Goal: Task Accomplishment & Management: Manage account settings

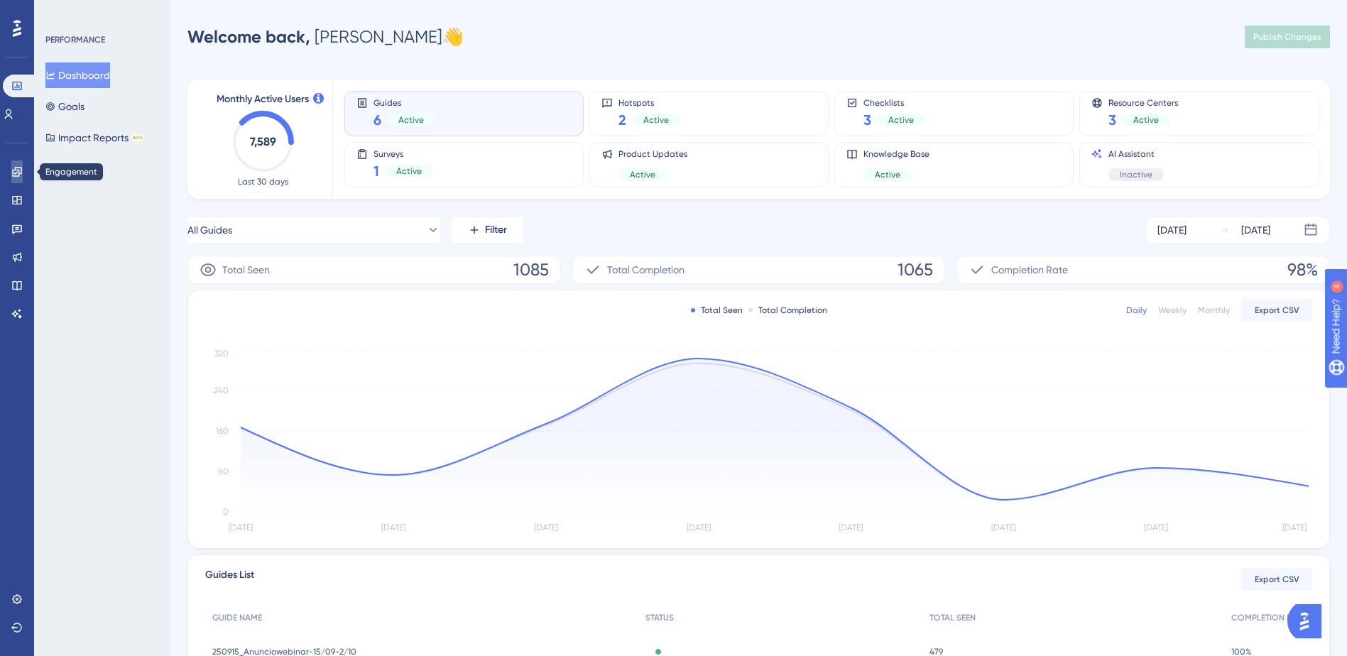
click at [21, 171] on icon at bounding box center [16, 171] width 11 height 11
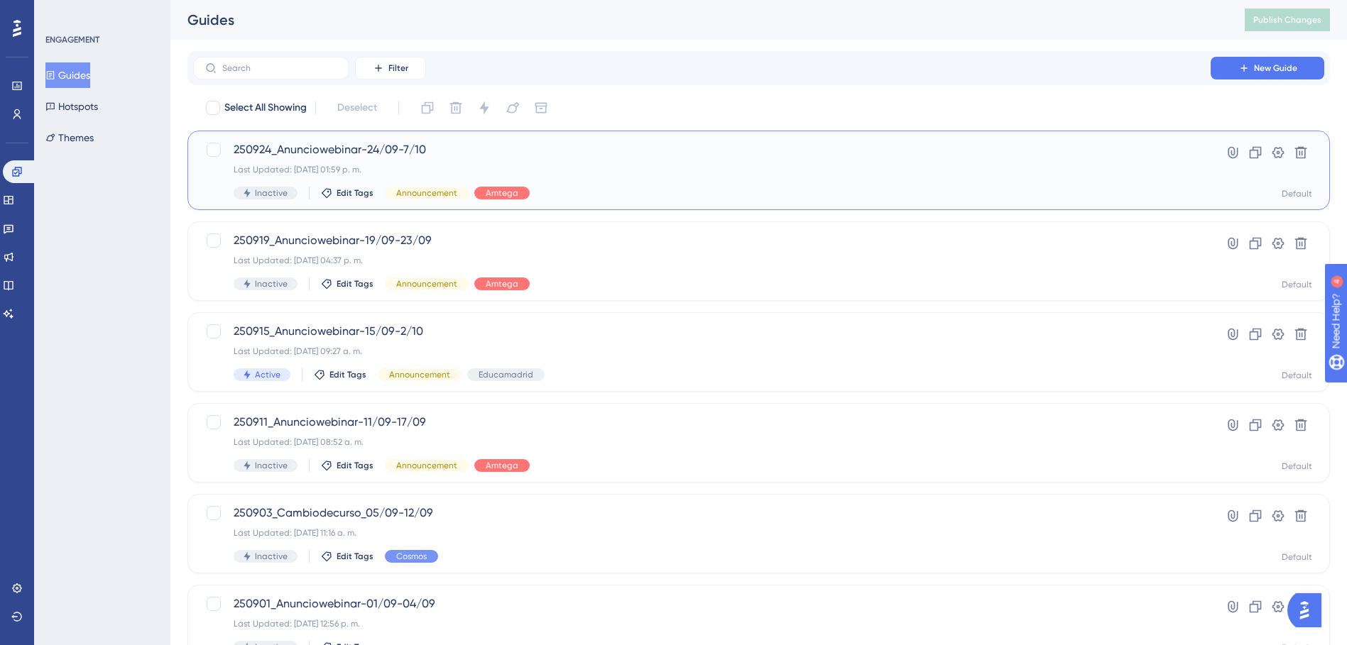
click at [368, 148] on span "250924_Anunciowebinar-24/09-7/10" at bounding box center [702, 149] width 936 height 17
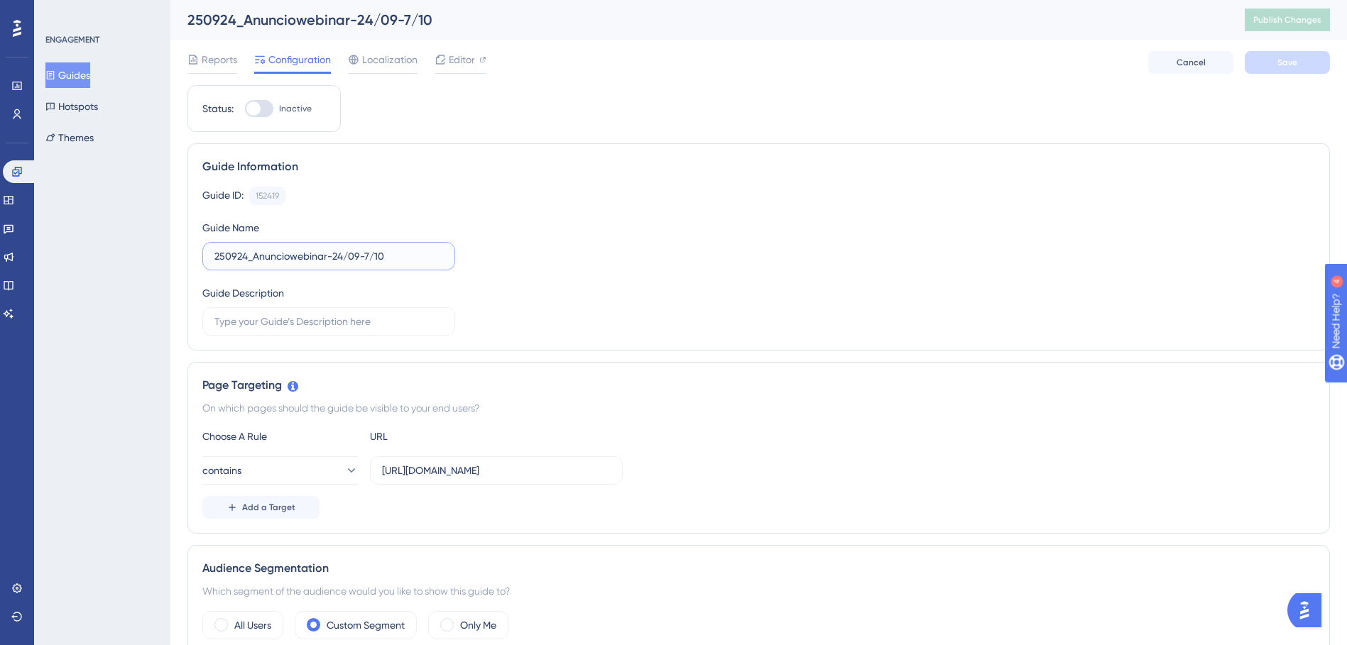
click at [344, 261] on input "250924_Anunciowebinar-24/09-7/10" at bounding box center [328, 256] width 229 height 16
click at [367, 258] on input "250924_Anunciowebinar-26/09-7/10" at bounding box center [328, 256] width 229 height 16
type input "250924_Anunciowebinar-26/09-7/10"
click at [711, 256] on div "Guide ID: 152419 Copy Guide Name 250924_Anunciowebinar-26/09-7/10 Guide Descrip…" at bounding box center [758, 261] width 1112 height 149
click at [1283, 69] on button "Save" at bounding box center [1286, 62] width 85 height 23
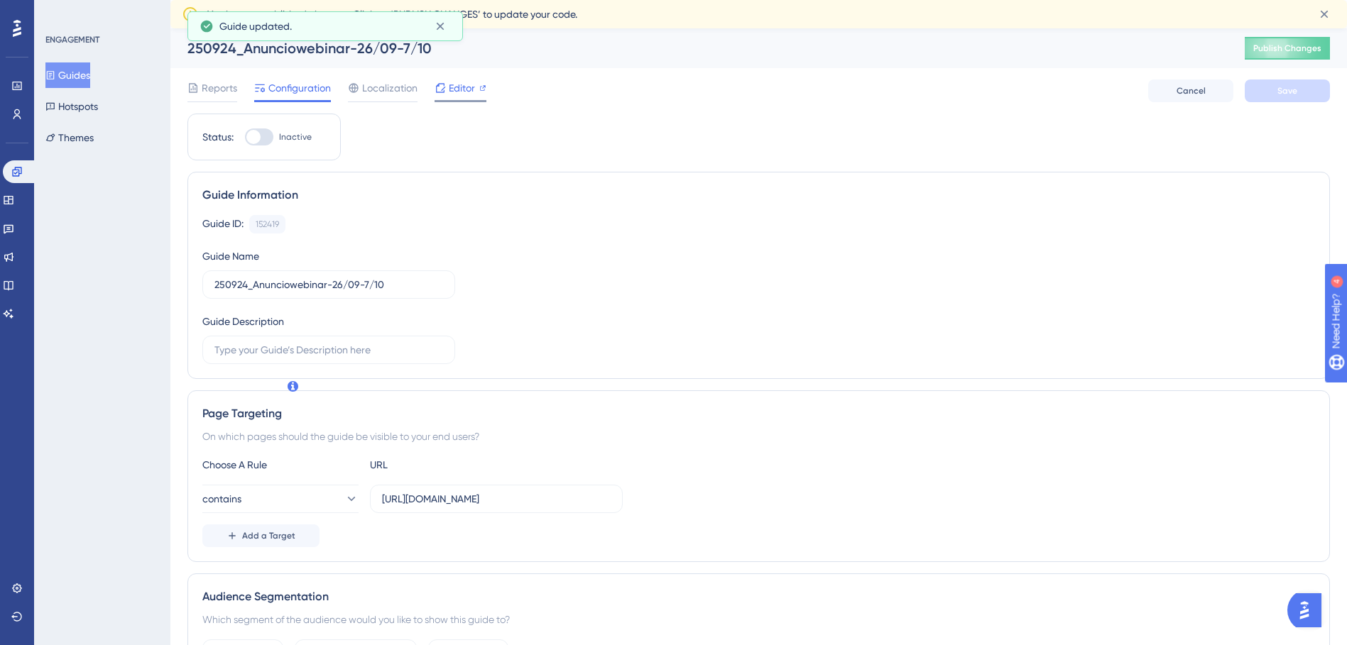
click at [464, 87] on span "Editor" at bounding box center [462, 88] width 26 height 17
click at [456, 96] on span "Editor" at bounding box center [462, 88] width 26 height 17
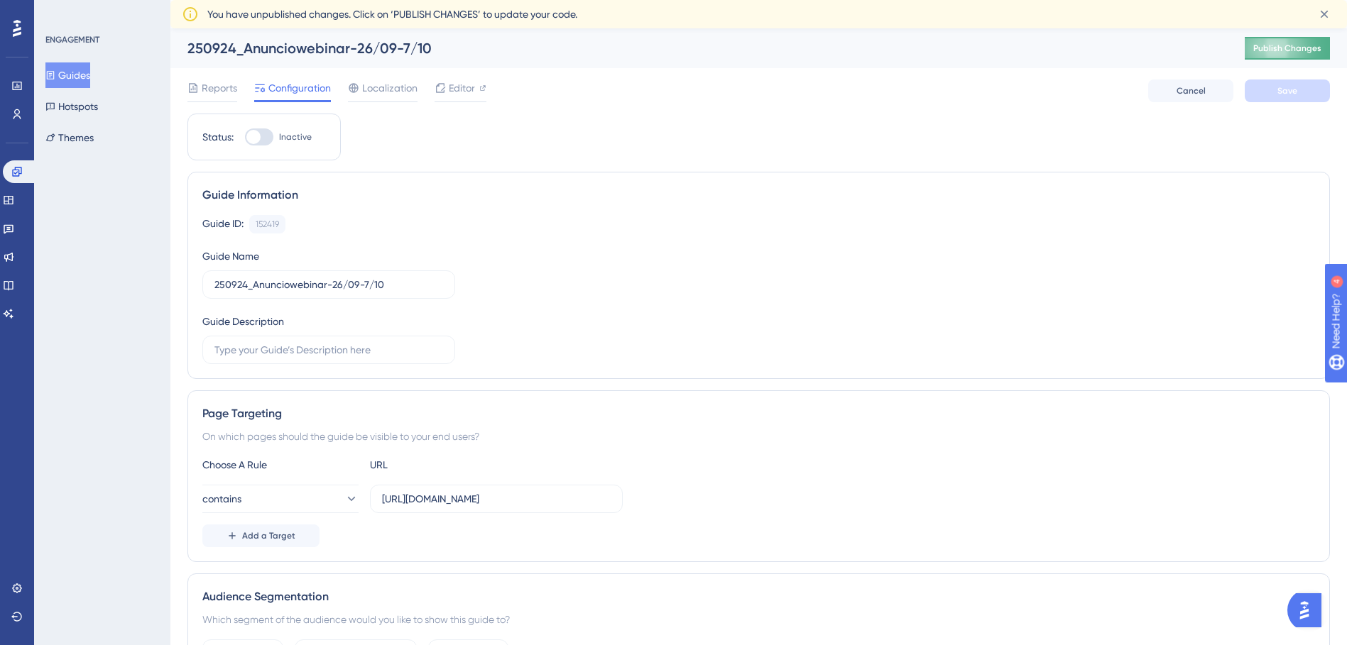
click at [1293, 45] on span "Publish Changes" at bounding box center [1287, 48] width 68 height 11
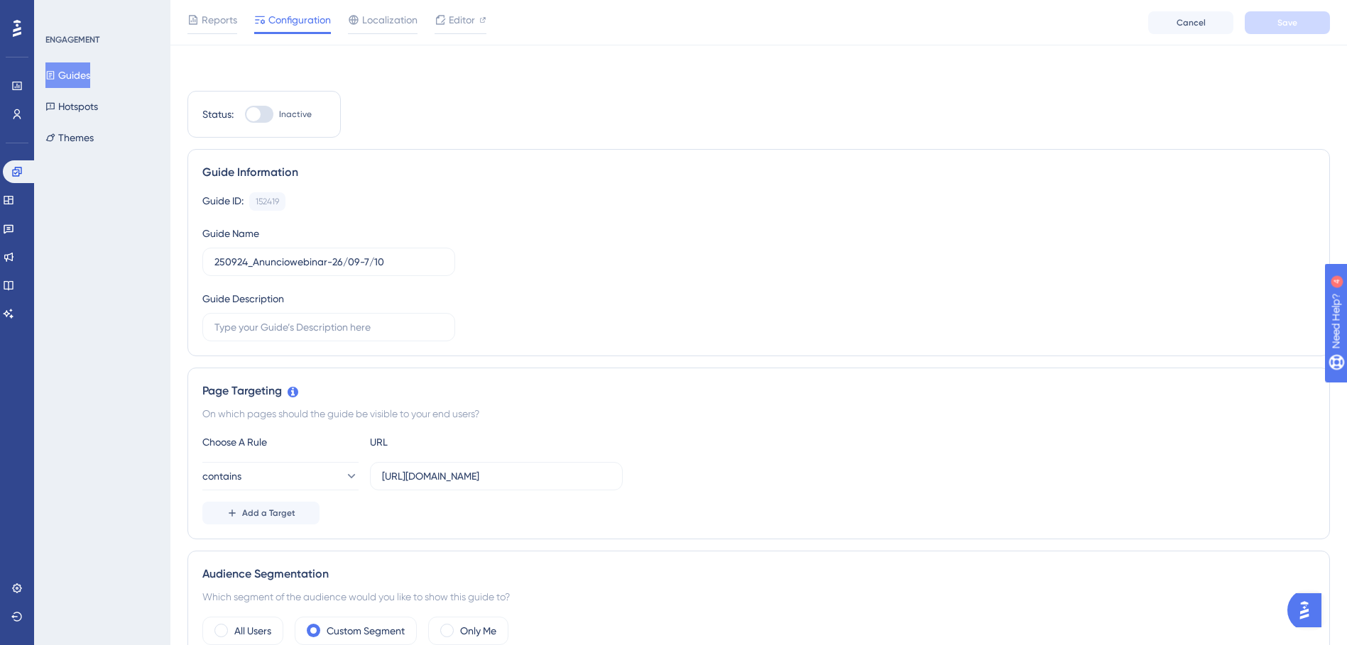
scroll to position [568, 0]
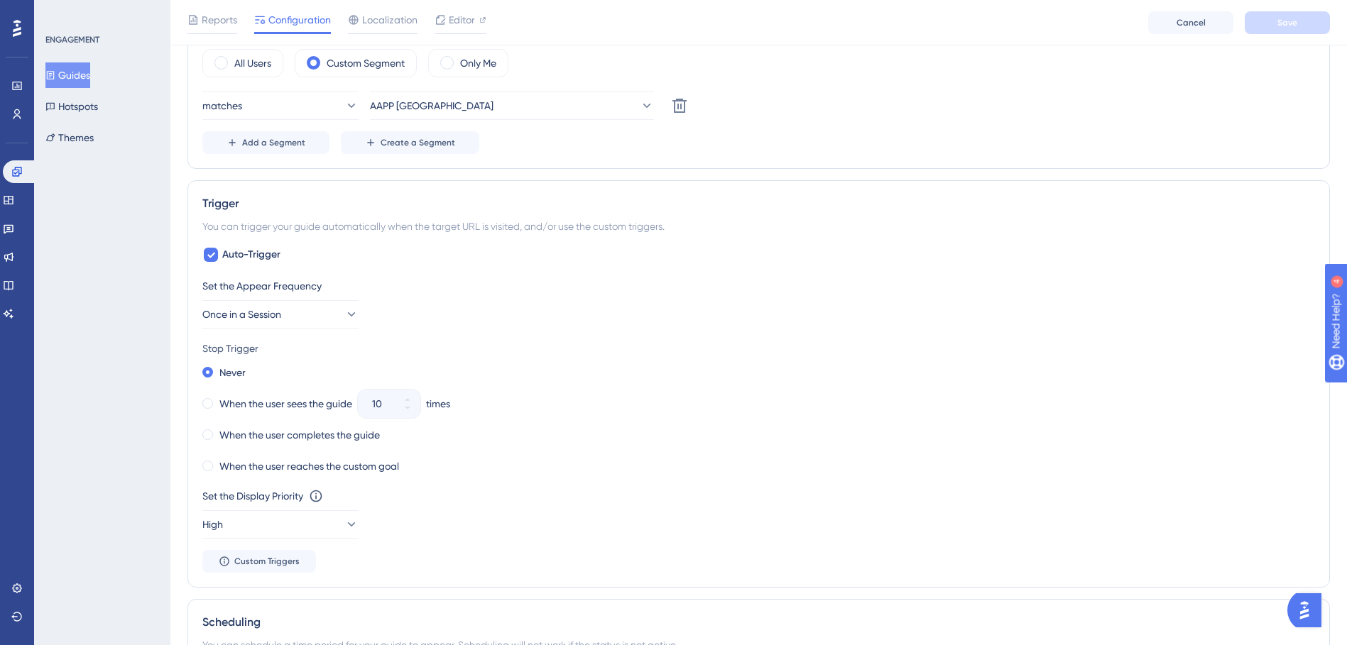
click at [772, 341] on div "Stop Trigger" at bounding box center [758, 348] width 1112 height 17
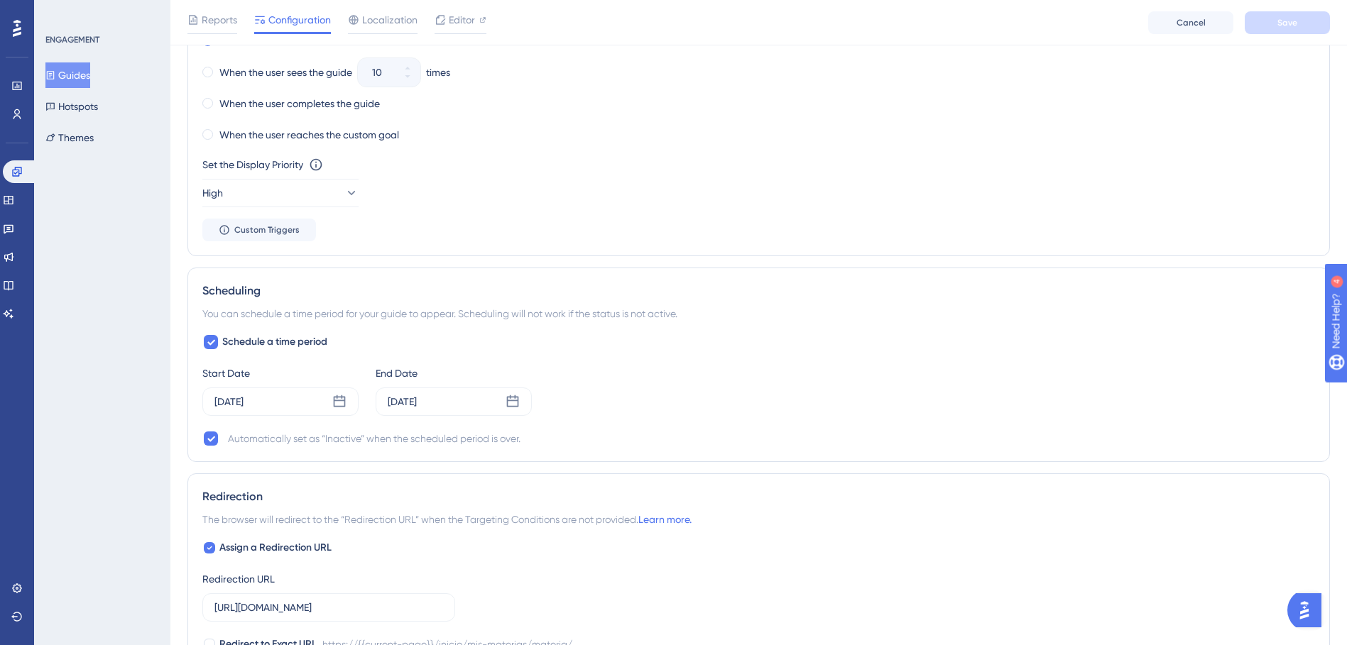
scroll to position [923, 0]
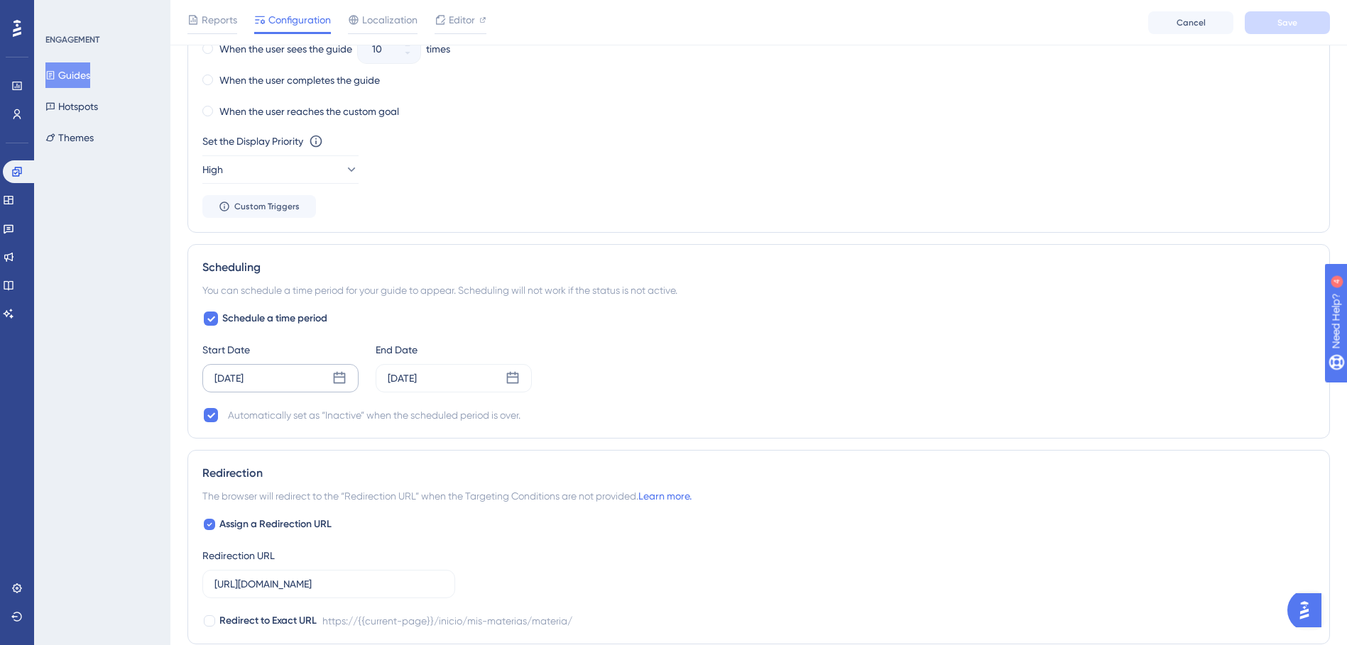
click at [331, 378] on div "[DATE]" at bounding box center [280, 378] width 156 height 28
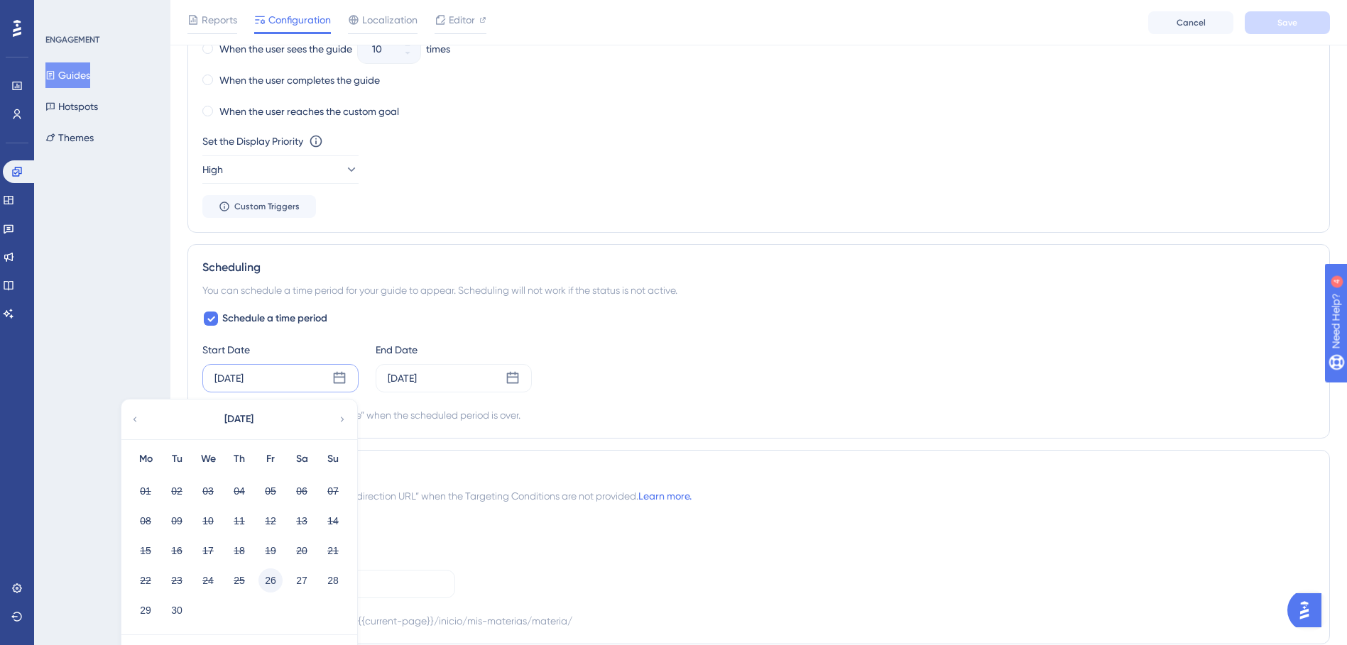
click at [270, 585] on button "26" at bounding box center [270, 581] width 24 height 24
click at [272, 579] on button "26" at bounding box center [270, 581] width 24 height 24
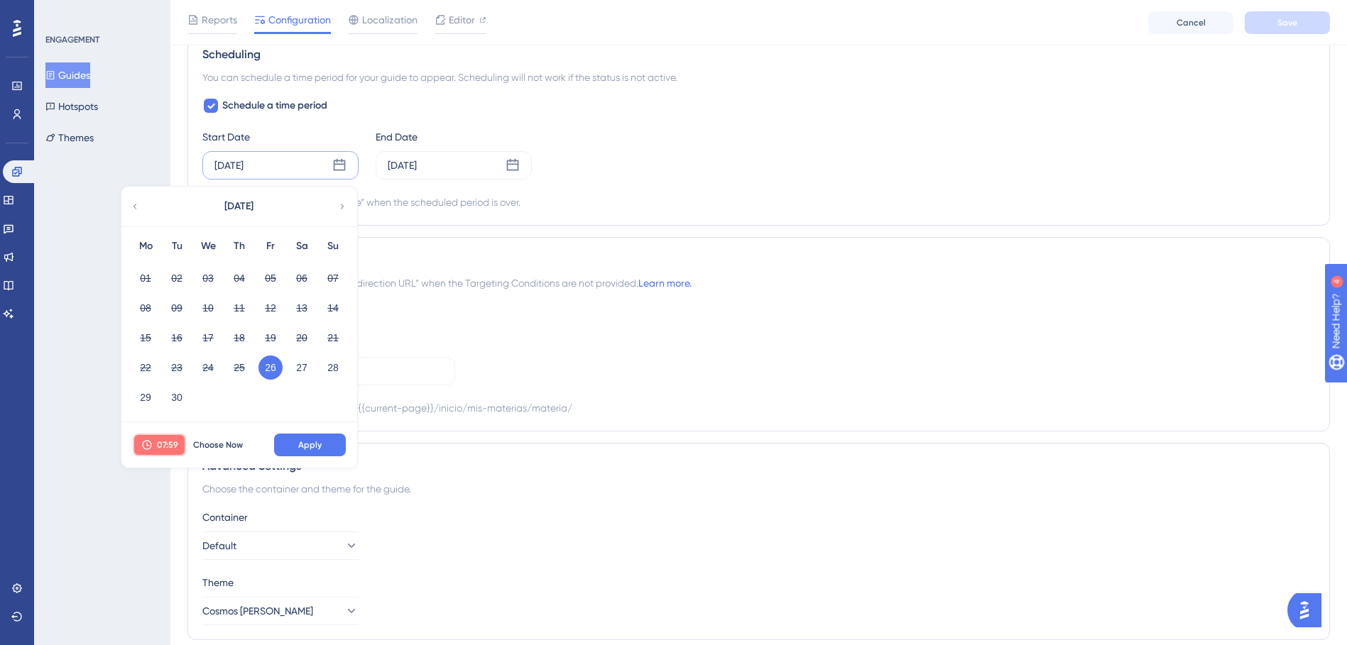
click at [165, 440] on span "07:59" at bounding box center [167, 444] width 21 height 11
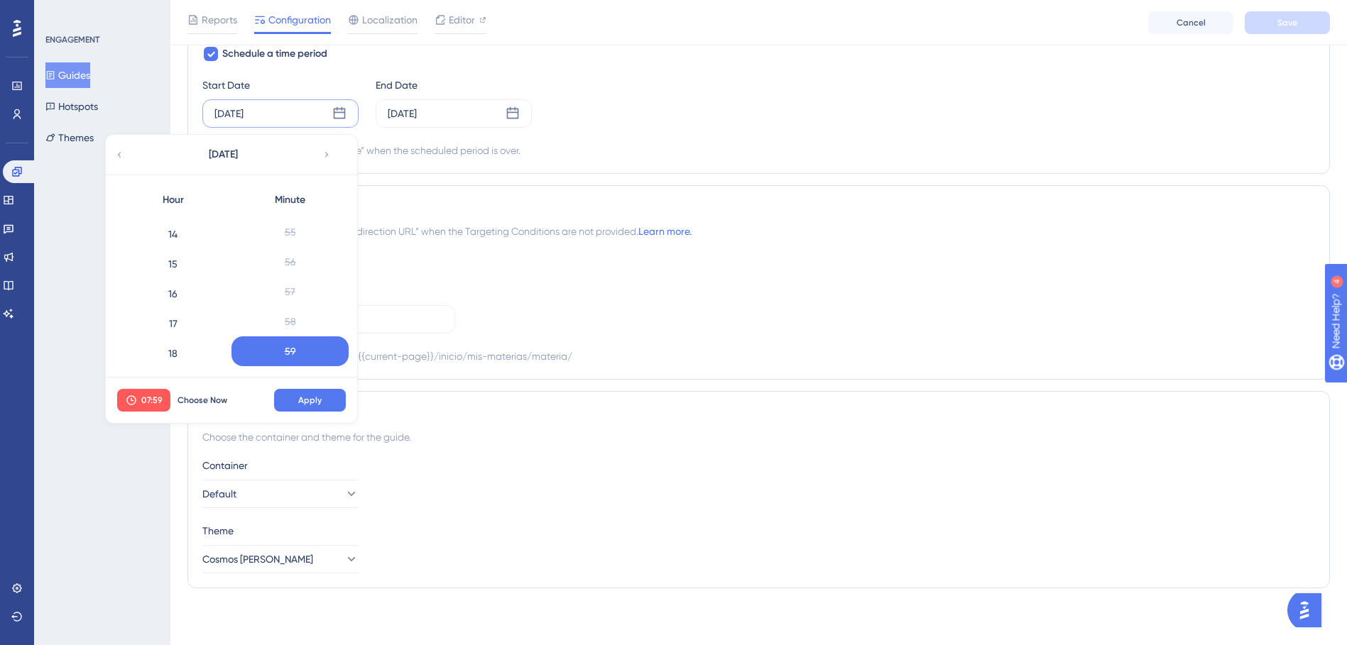
scroll to position [361, 0]
click at [177, 285] on div "14" at bounding box center [172, 286] width 117 height 30
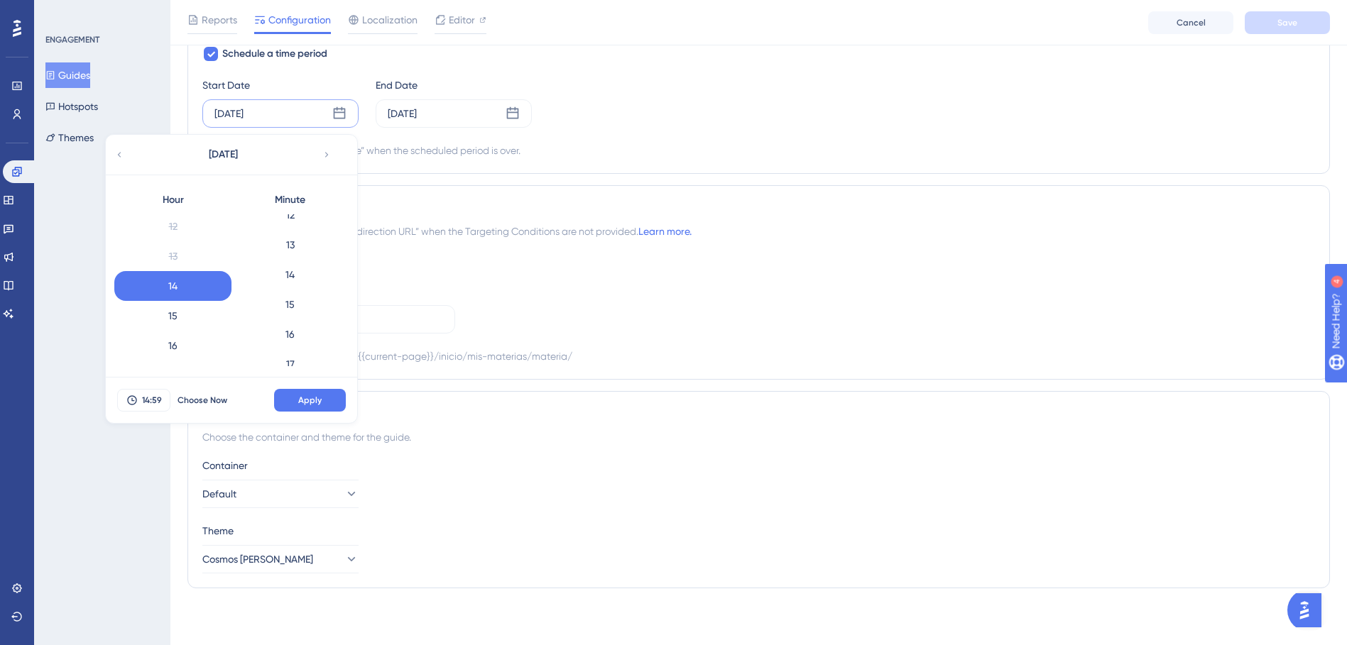
scroll to position [359, 0]
click at [302, 317] on div "15" at bounding box center [289, 317] width 117 height 30
click at [312, 399] on span "Apply" at bounding box center [309, 400] width 23 height 11
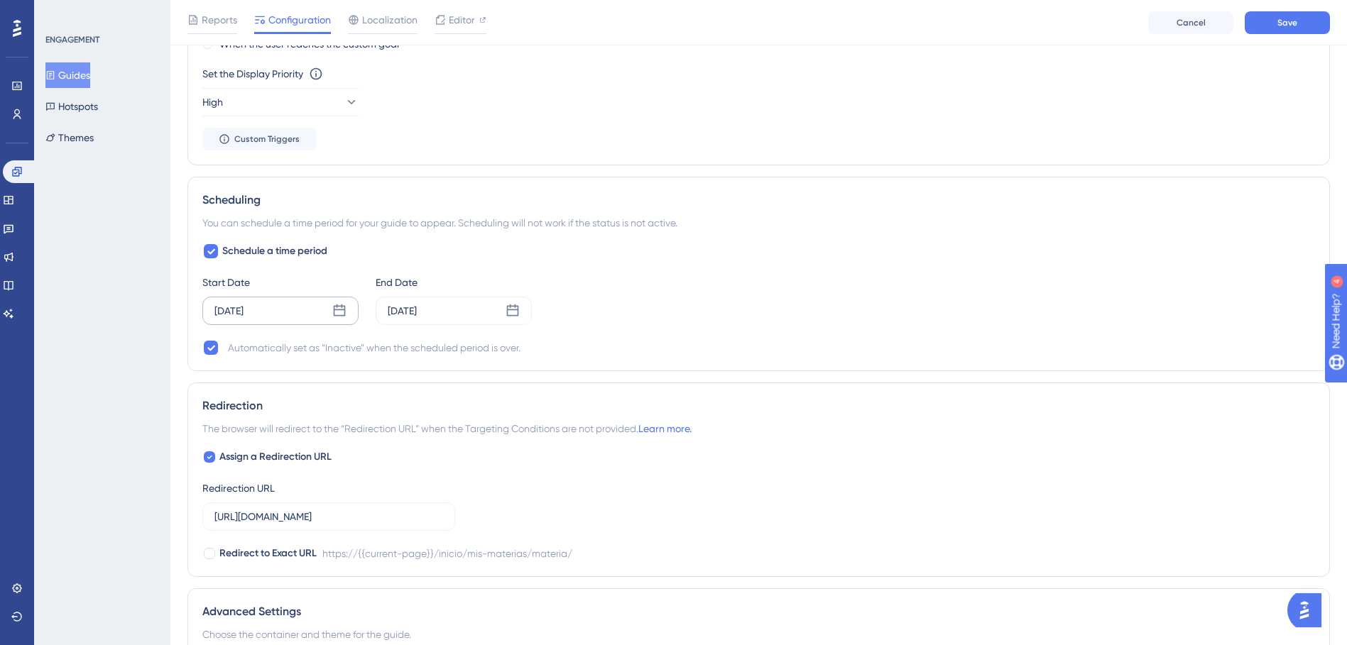
scroll to position [975, 0]
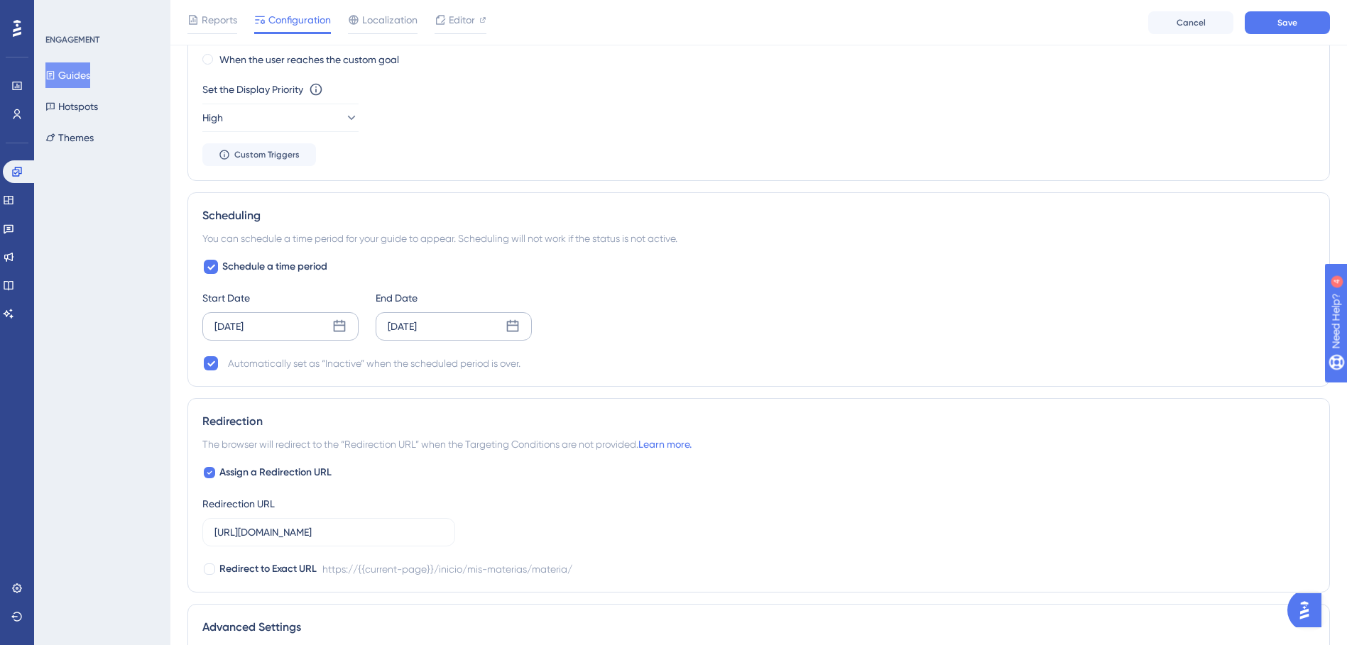
click at [517, 323] on icon at bounding box center [512, 326] width 14 height 14
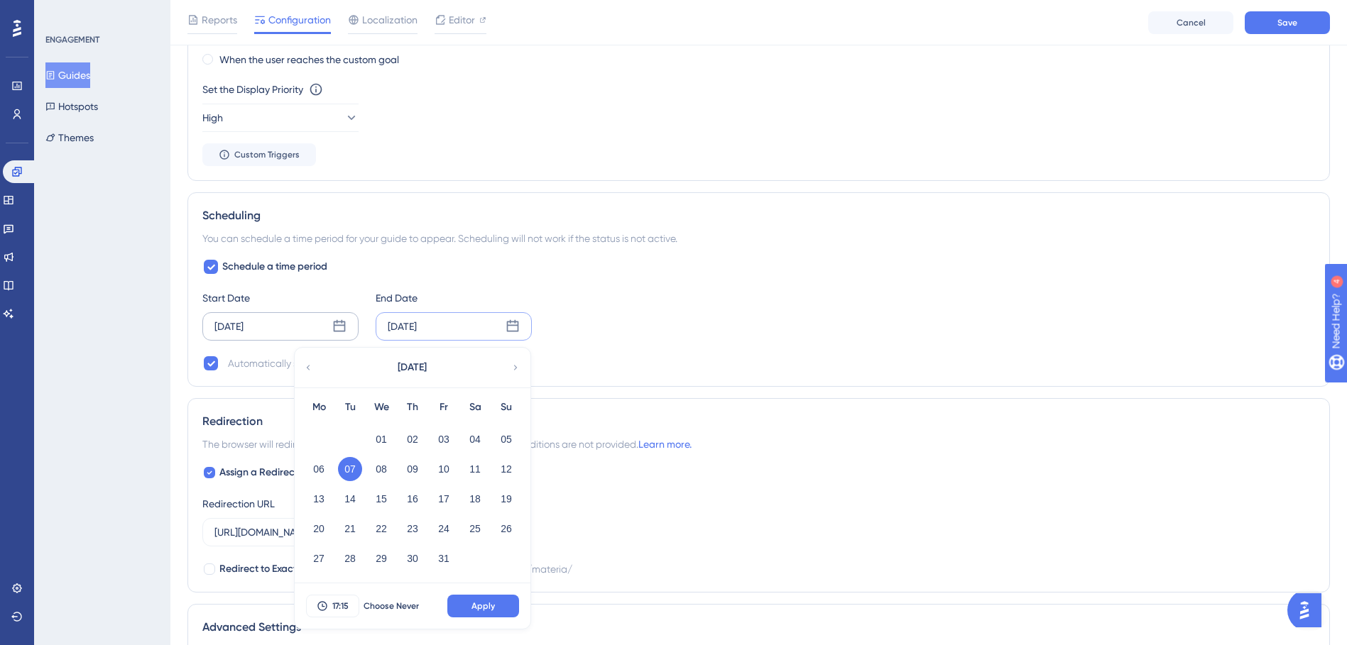
click at [721, 324] on div "Start Date [DATE] End Date [DATE] [DATE] Mo Tu We Th Fr Sa Su 01 02 03 04 05 06…" at bounding box center [758, 315] width 1112 height 51
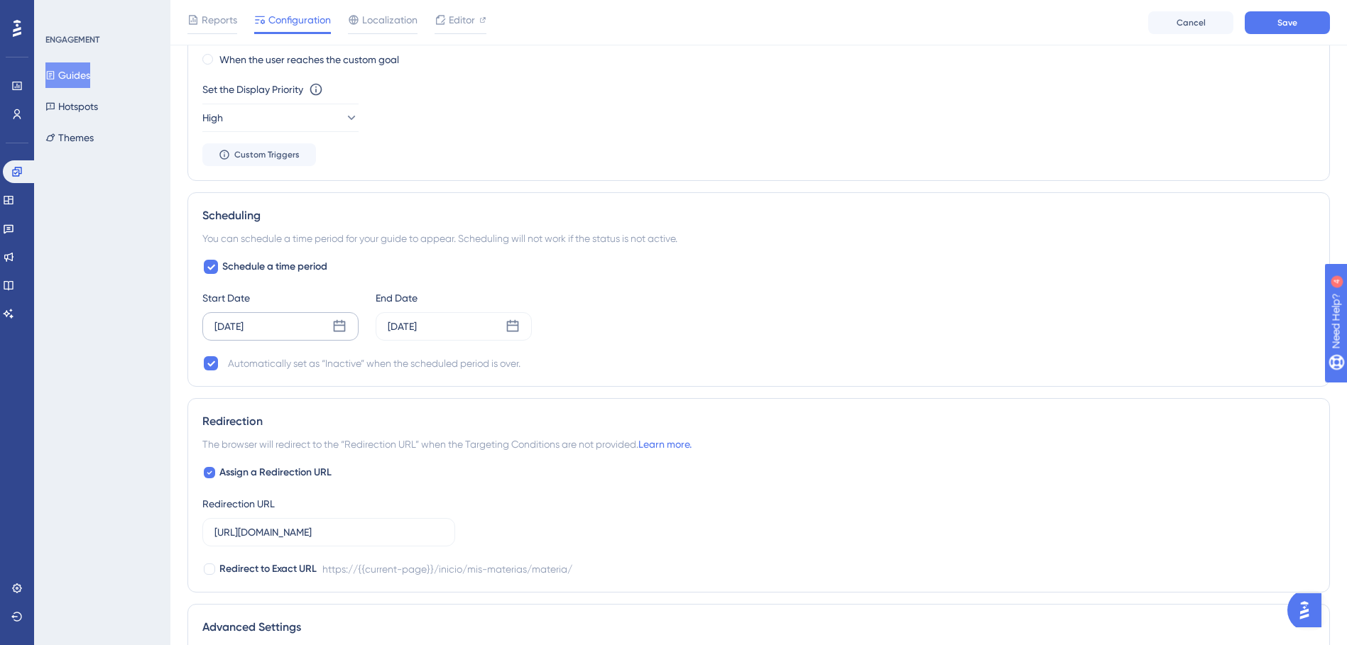
click at [1092, 262] on div "Schedule a time period Start Date [DATE] End Date [DATE] Automatically set as “…" at bounding box center [758, 315] width 1112 height 114
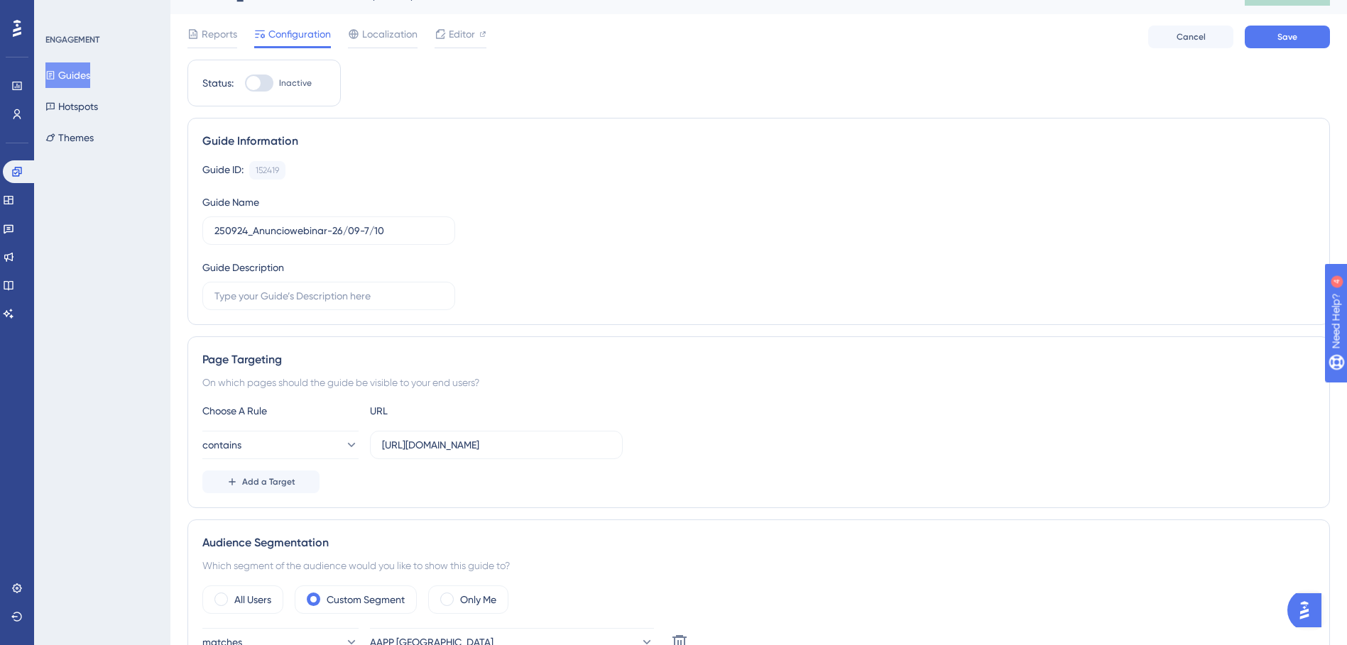
scroll to position [0, 0]
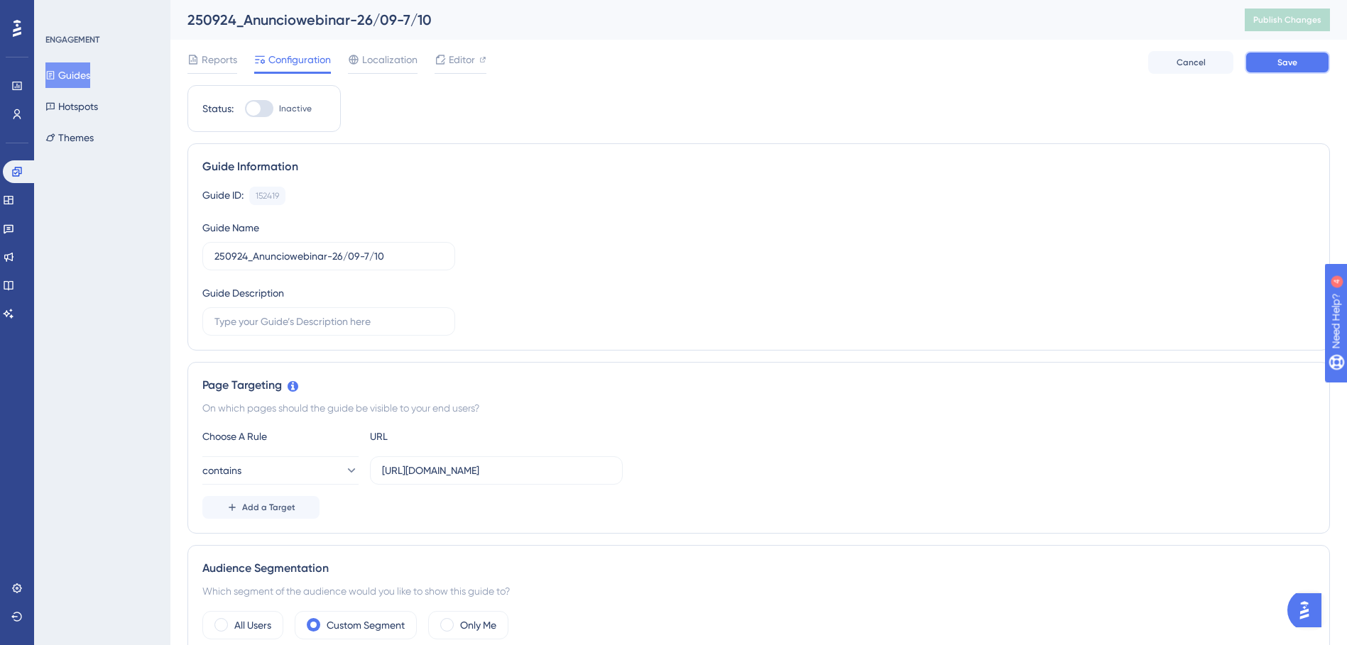
click at [1258, 63] on button "Save" at bounding box center [1286, 62] width 85 height 23
click at [1295, 20] on span "Publish Changes" at bounding box center [1287, 19] width 68 height 11
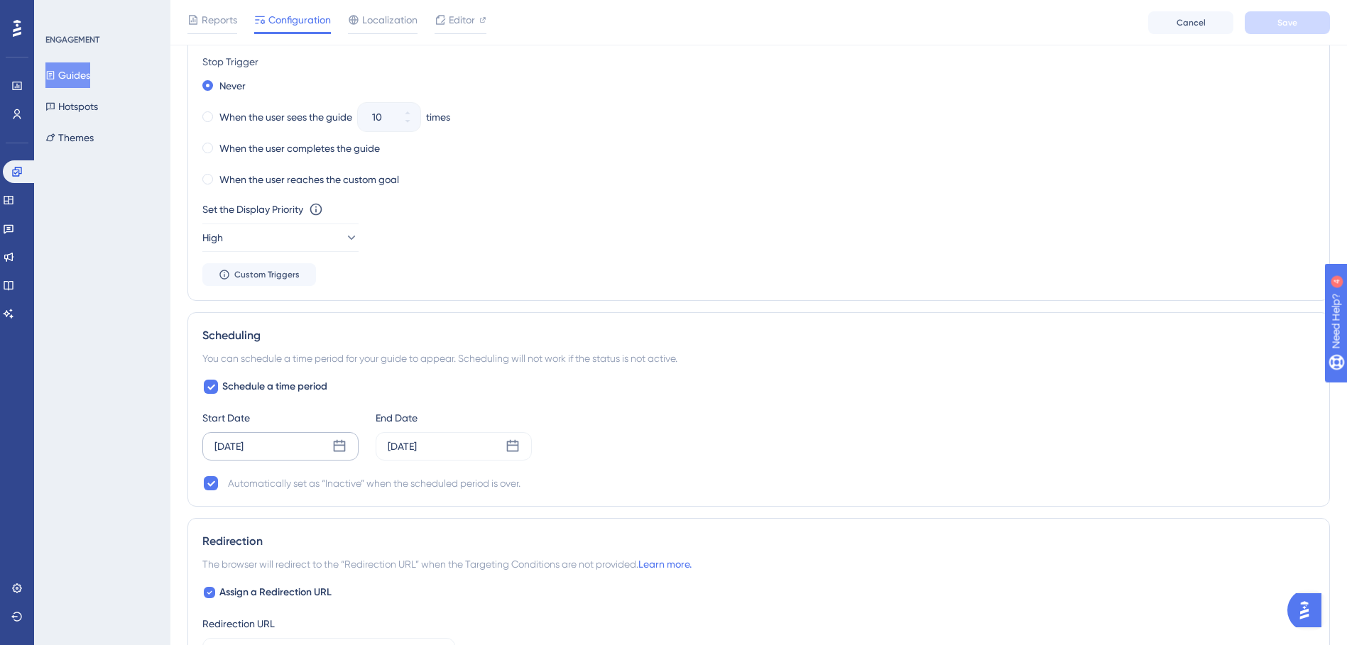
scroll to position [923, 0]
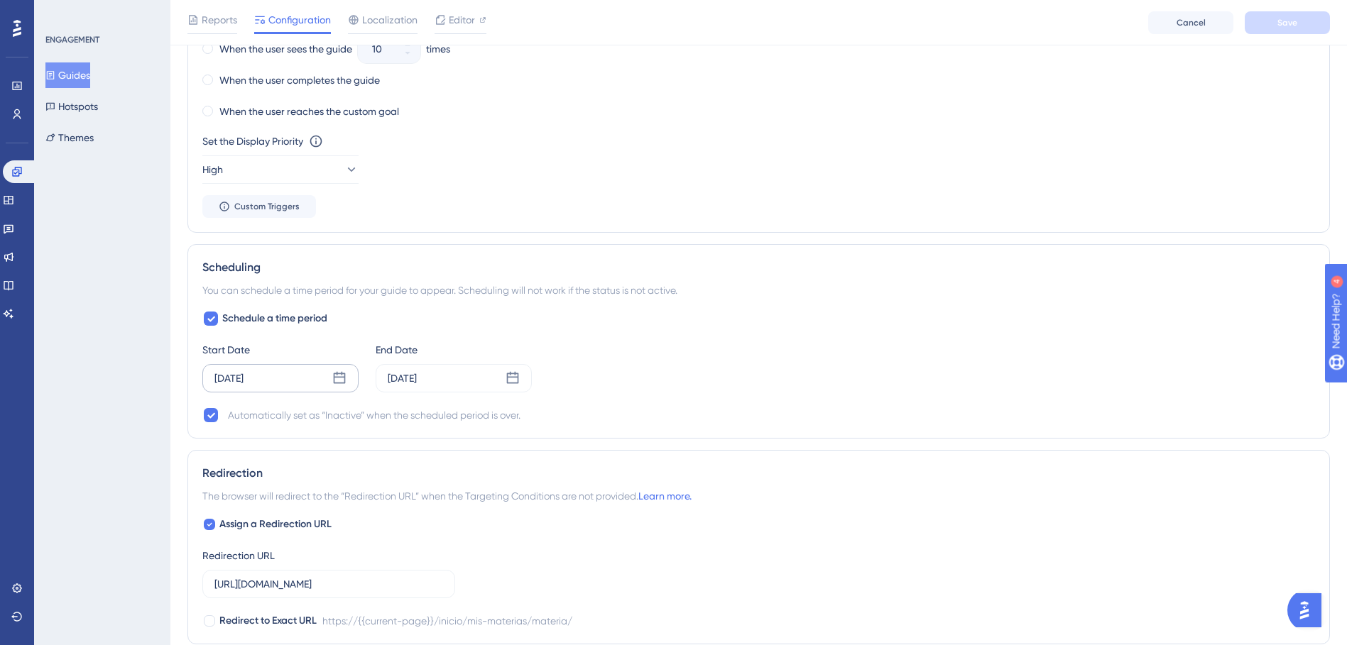
click at [349, 373] on div "[DATE]" at bounding box center [280, 378] width 156 height 28
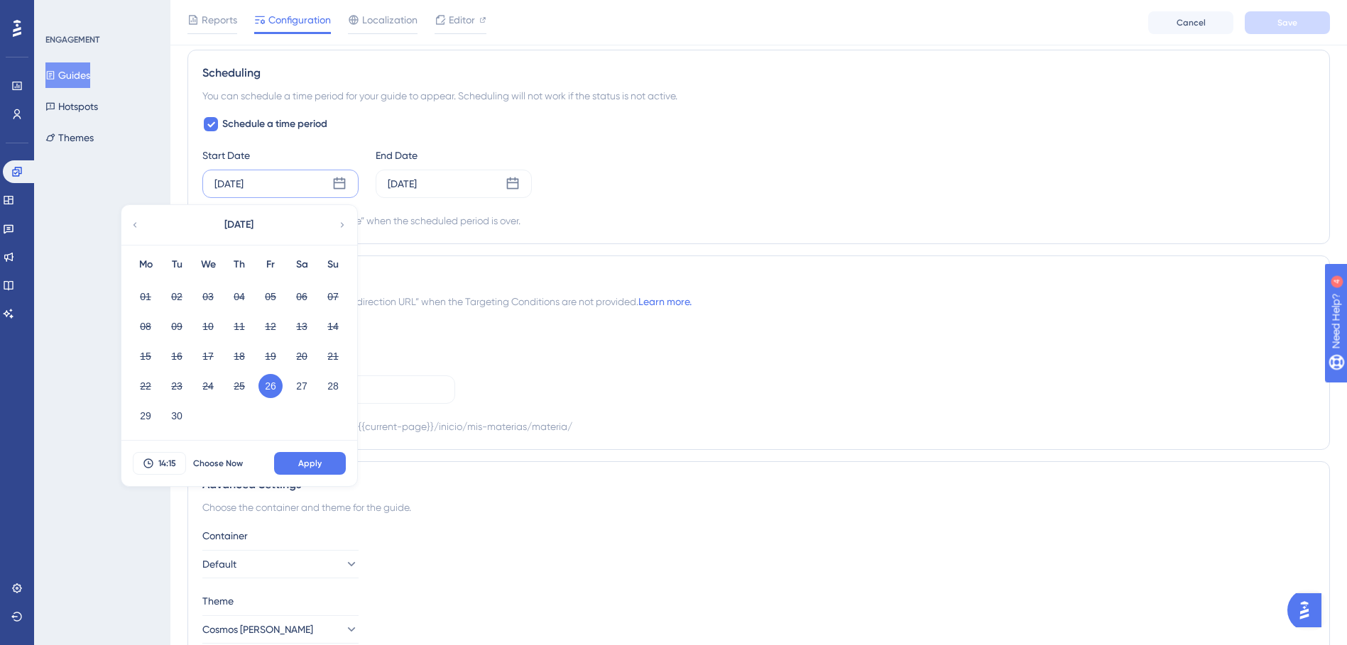
scroll to position [1136, 0]
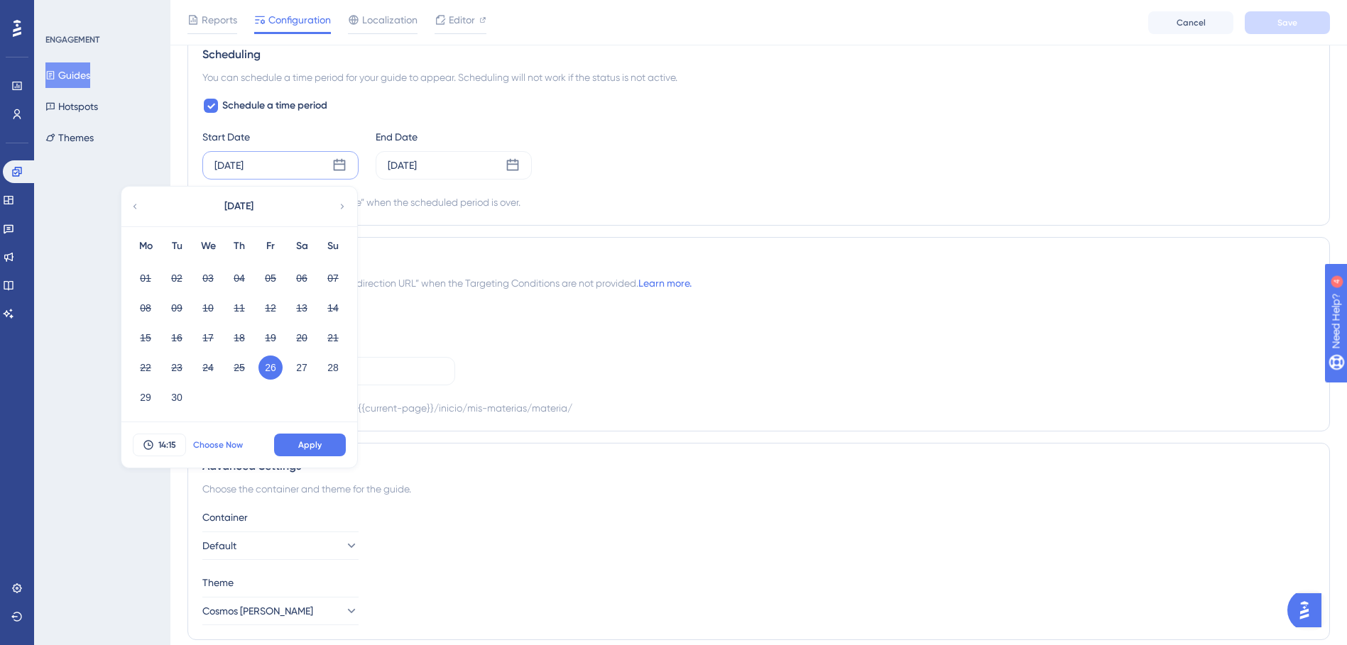
click at [215, 445] on span "Choose Now" at bounding box center [218, 444] width 50 height 11
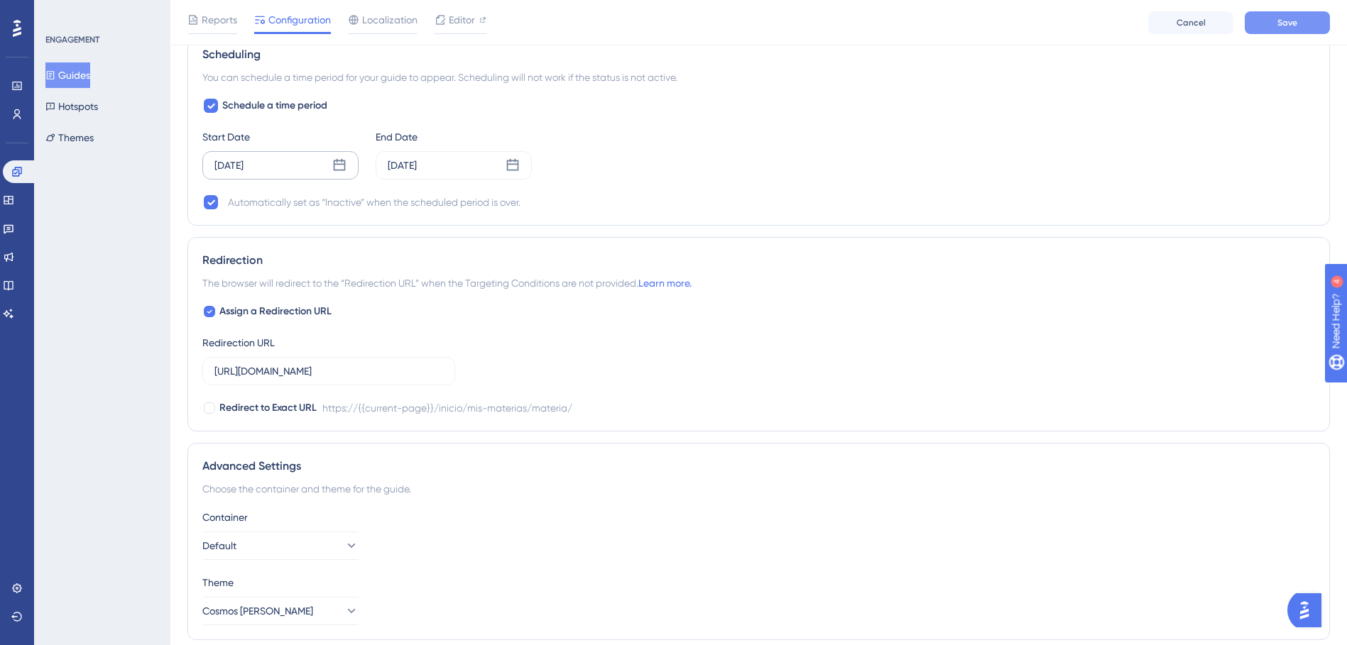
click at [1265, 15] on button "Save" at bounding box center [1286, 22] width 85 height 23
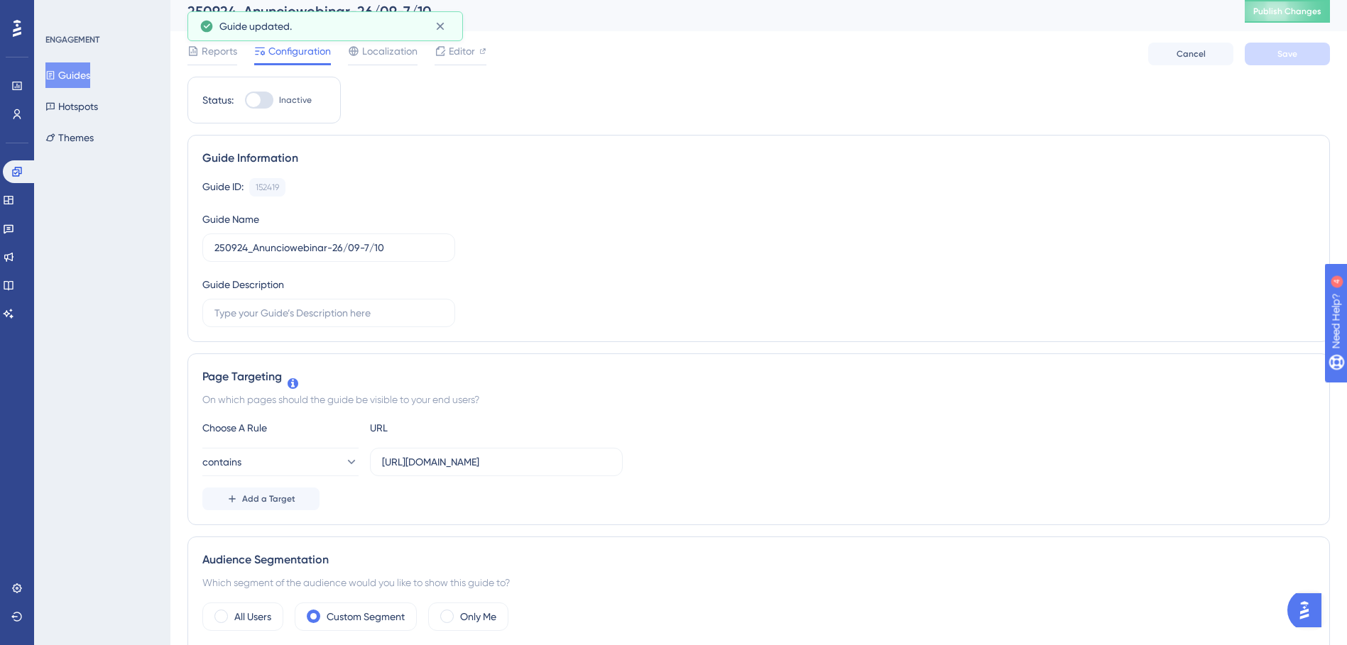
scroll to position [0, 0]
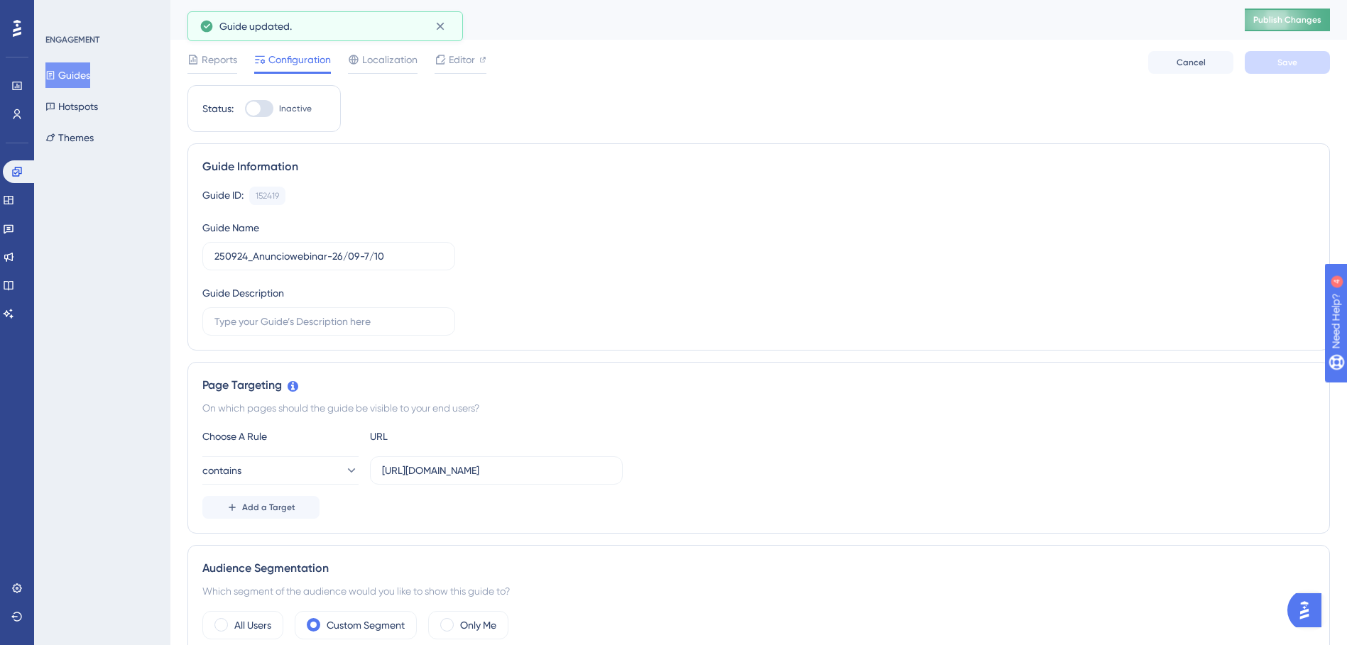
click at [1308, 11] on button "Publish Changes" at bounding box center [1286, 20] width 85 height 23
click at [641, 61] on div "Reports Configuration Localization Editor Cancel Save" at bounding box center [758, 62] width 1142 height 45
click at [265, 117] on div "Status: Inactive" at bounding box center [263, 108] width 153 height 47
click at [260, 113] on div at bounding box center [259, 108] width 28 height 17
click at [245, 109] on input "Inactive" at bounding box center [244, 109] width 1 height 1
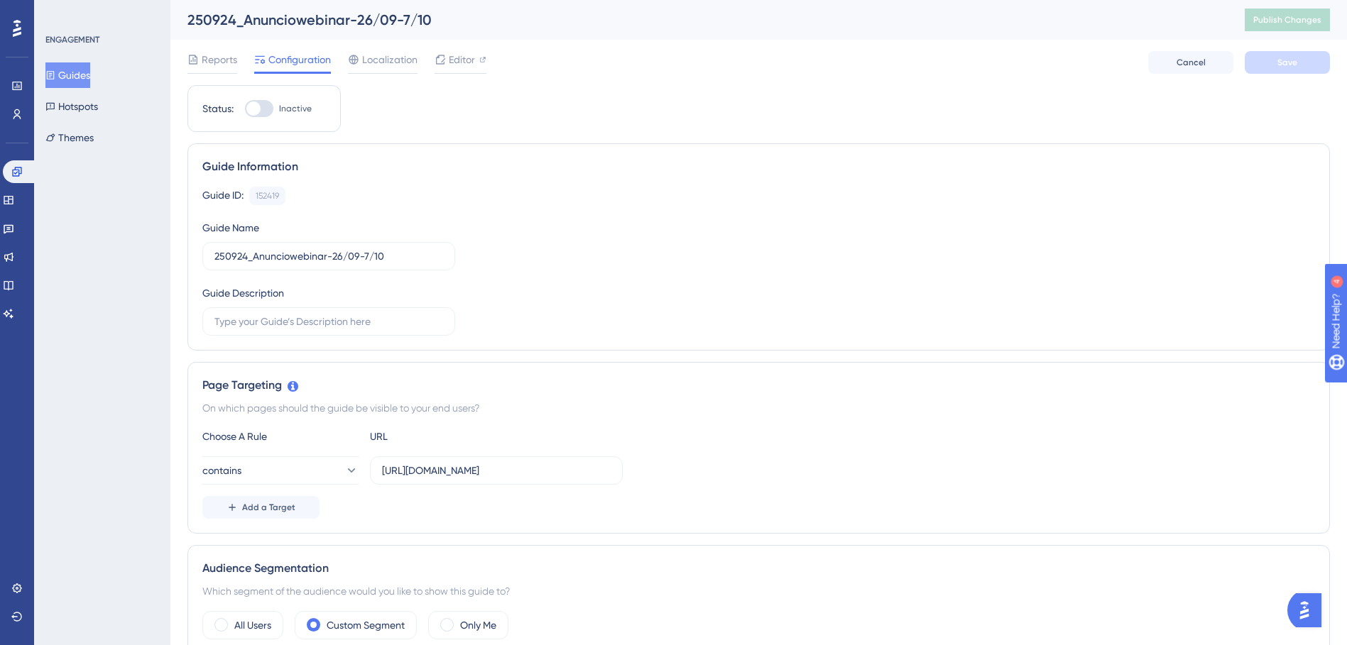
checkbox input "true"
click at [1313, 65] on button "Save" at bounding box center [1286, 62] width 85 height 23
click at [1274, 17] on button "Publish Changes" at bounding box center [1286, 20] width 85 height 23
